Goal: Entertainment & Leisure: Consume media (video, audio)

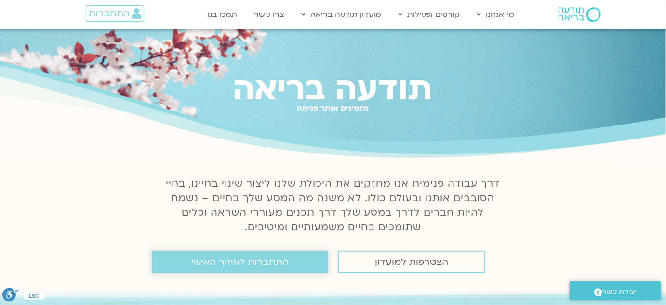
click at [292, 268] on link "התחברות לאיזור האישי" at bounding box center [240, 262] width 177 height 22
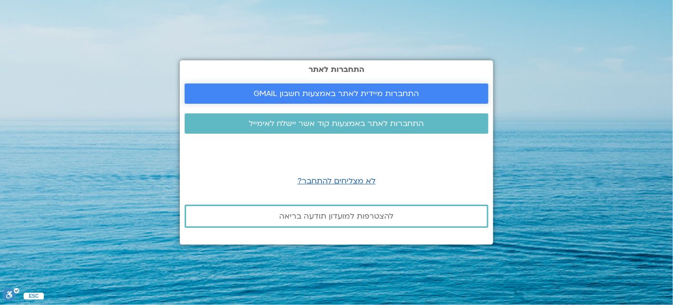
click at [363, 93] on span "התחברות מיידית לאתר באמצעות חשבון GMAIL" at bounding box center [336, 93] width 165 height 9
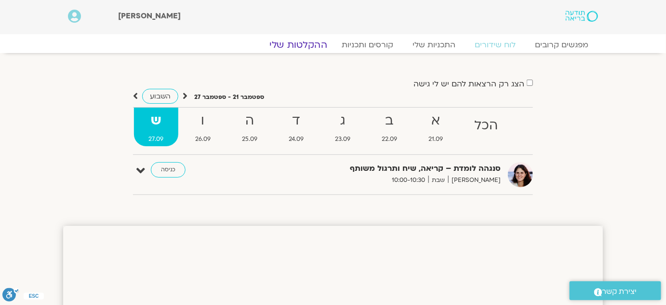
click at [296, 43] on link "ההקלטות שלי" at bounding box center [298, 45] width 81 height 12
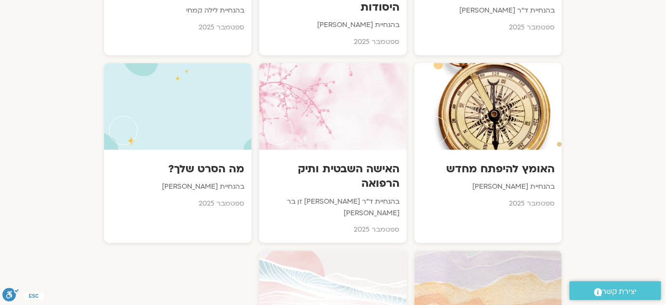
scroll to position [657, 0]
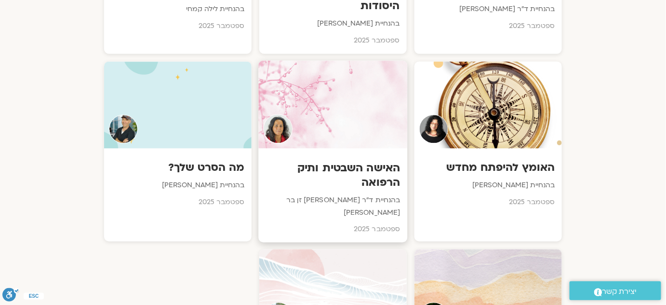
click at [377, 164] on h3 "האישה השבטית ותיק הרפואה" at bounding box center [333, 174] width 135 height 29
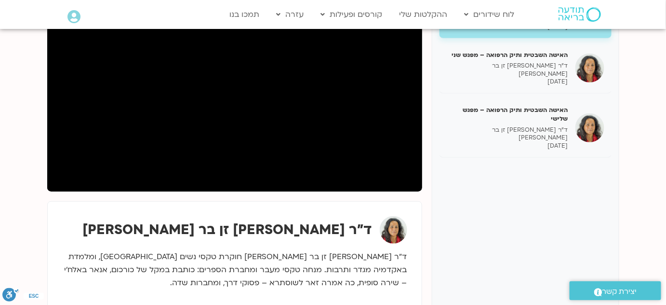
scroll to position [175, 0]
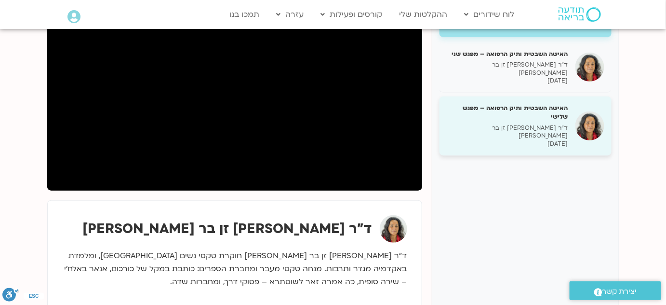
click at [515, 104] on h5 "האישה השבטית ותיק הרפואה – מפגש שלישי" at bounding box center [508, 112] width 122 height 17
